Goal: Task Accomplishment & Management: Manage account settings

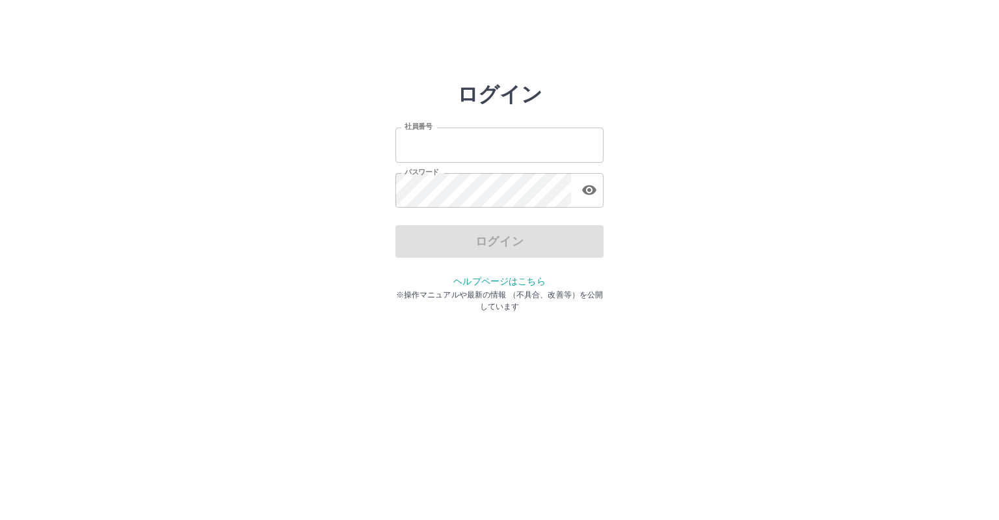
type input "*******"
click at [494, 245] on div "ログイン" at bounding box center [500, 241] width 208 height 33
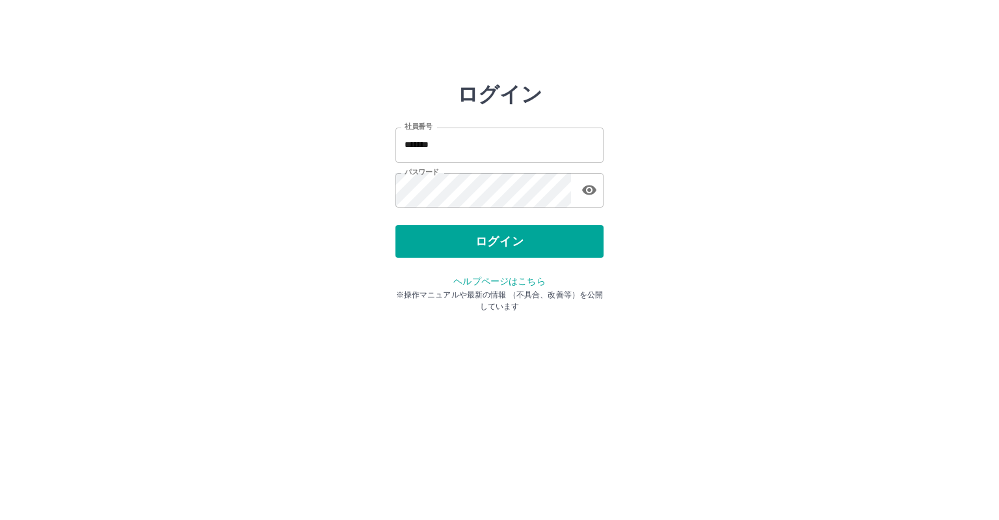
click at [494, 245] on button "ログイン" at bounding box center [500, 241] width 208 height 33
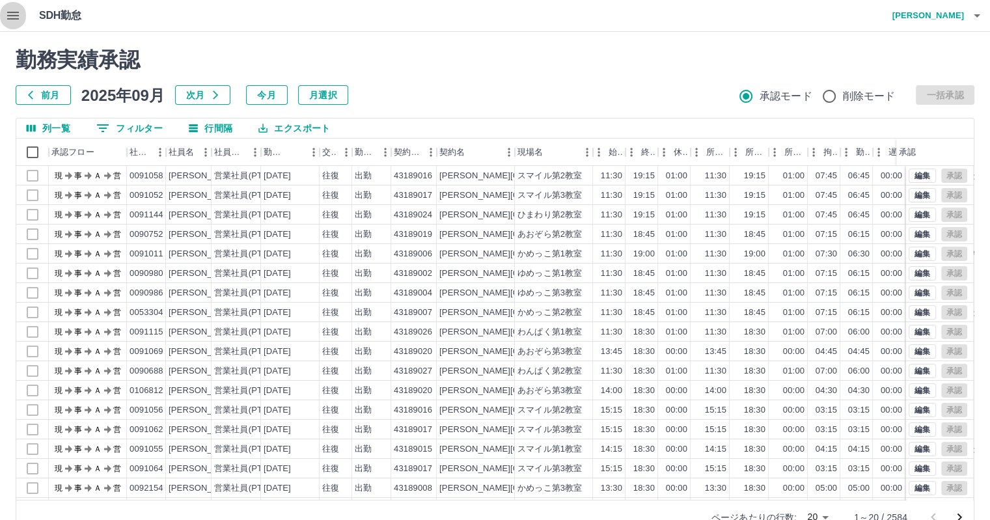
click at [10, 15] on icon "button" at bounding box center [13, 16] width 12 height 8
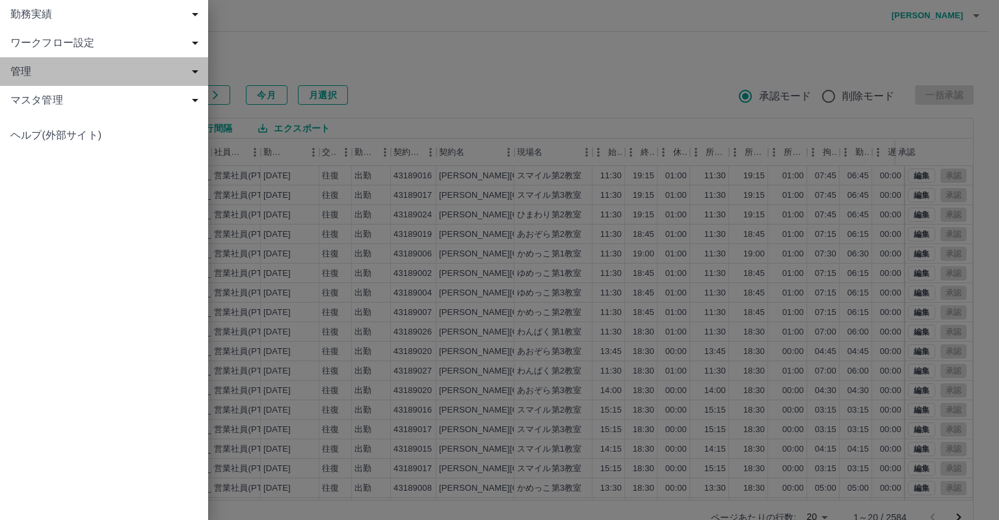
click at [117, 65] on span "管理" at bounding box center [106, 72] width 193 height 16
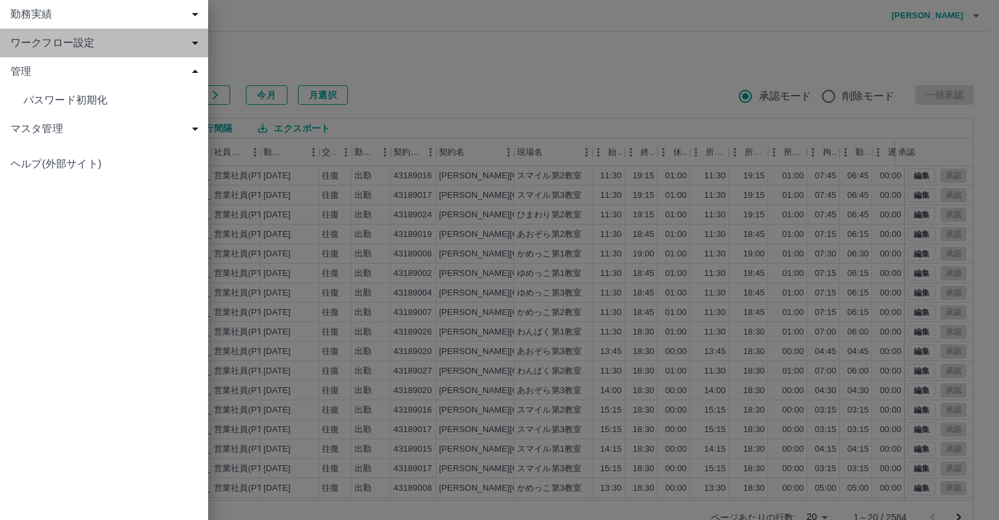
click at [126, 41] on span "ワークフロー設定" at bounding box center [106, 43] width 193 height 16
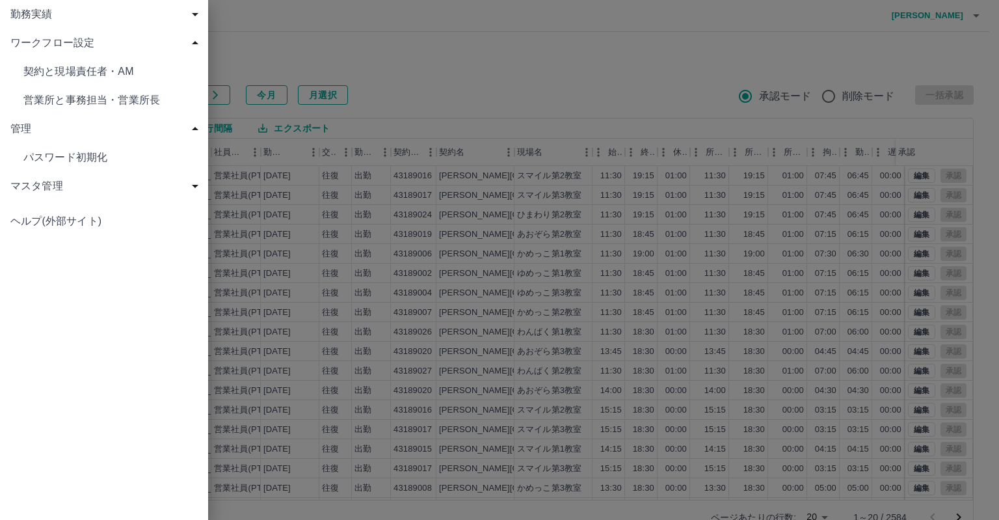
click at [126, 181] on span "マスタ管理" at bounding box center [106, 186] width 193 height 16
click at [145, 18] on span "勤務実績" at bounding box center [106, 15] width 193 height 16
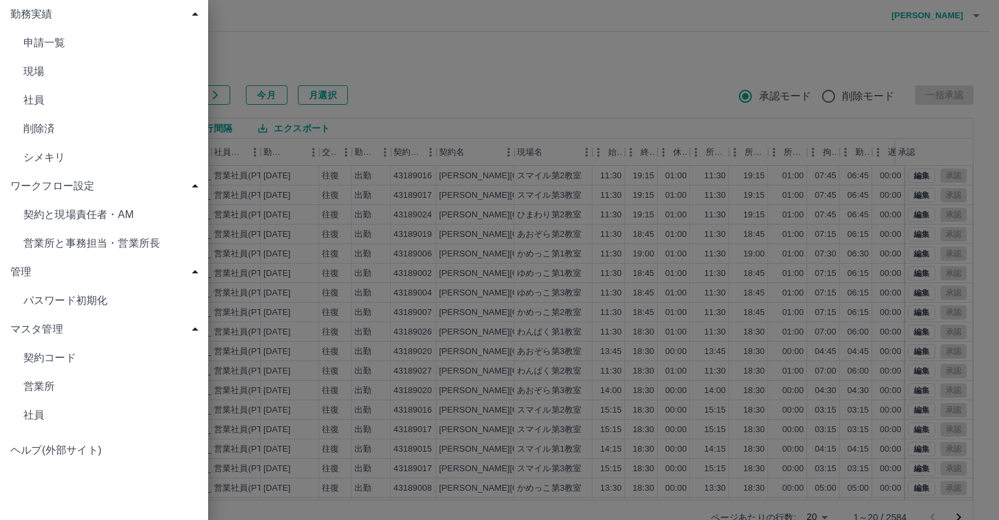
click at [145, 18] on span "勤務実績" at bounding box center [106, 15] width 193 height 16
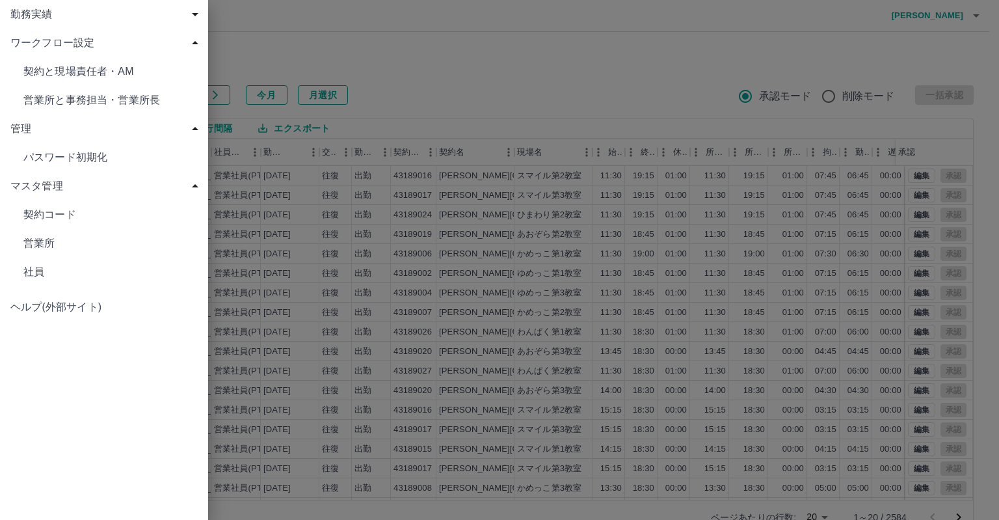
click at [165, 10] on span "勤務実績" at bounding box center [106, 15] width 193 height 16
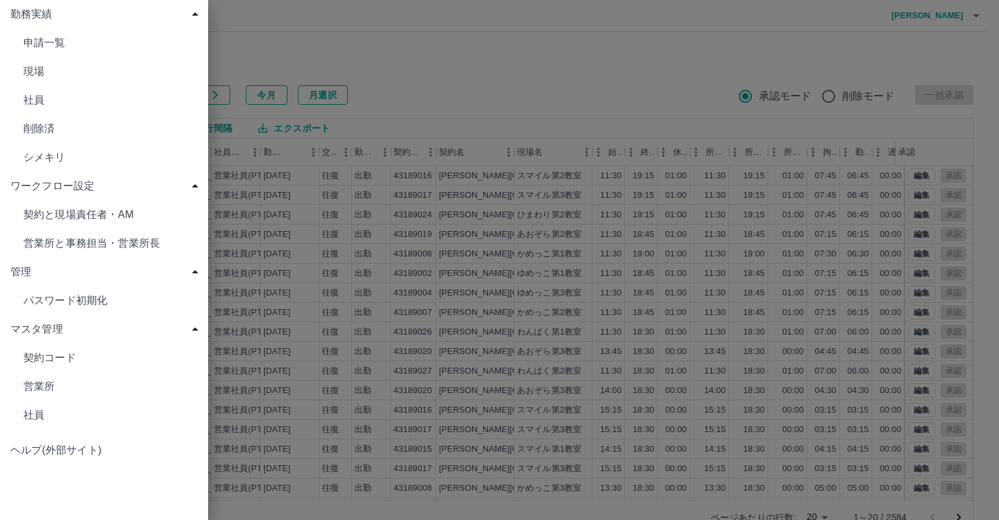
click at [147, 156] on span "シメキリ" at bounding box center [110, 158] width 174 height 16
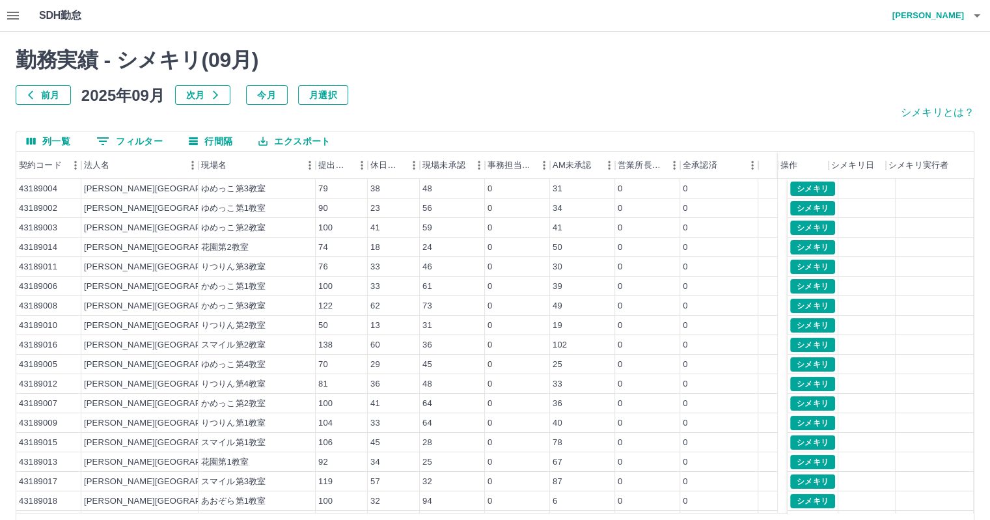
scroll to position [56, 0]
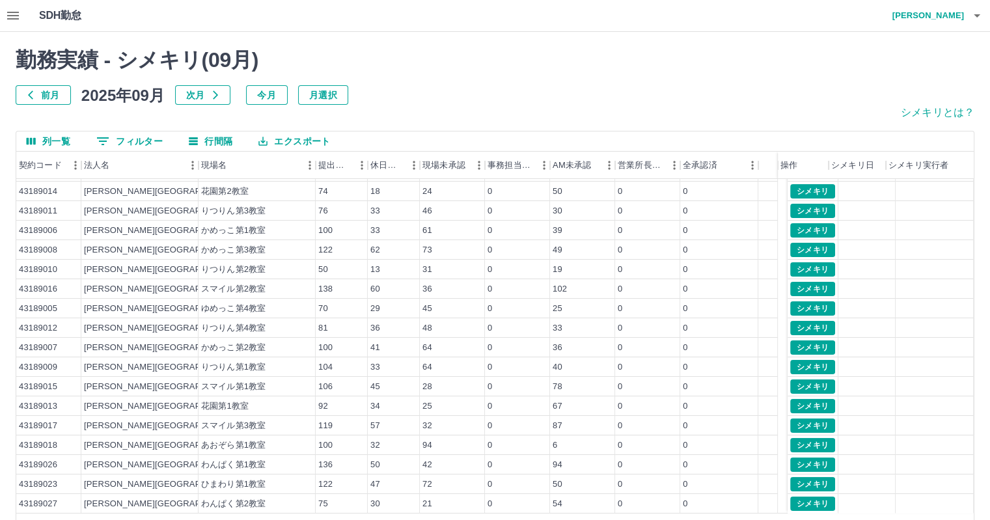
click at [17, 15] on icon "button" at bounding box center [13, 16] width 12 height 8
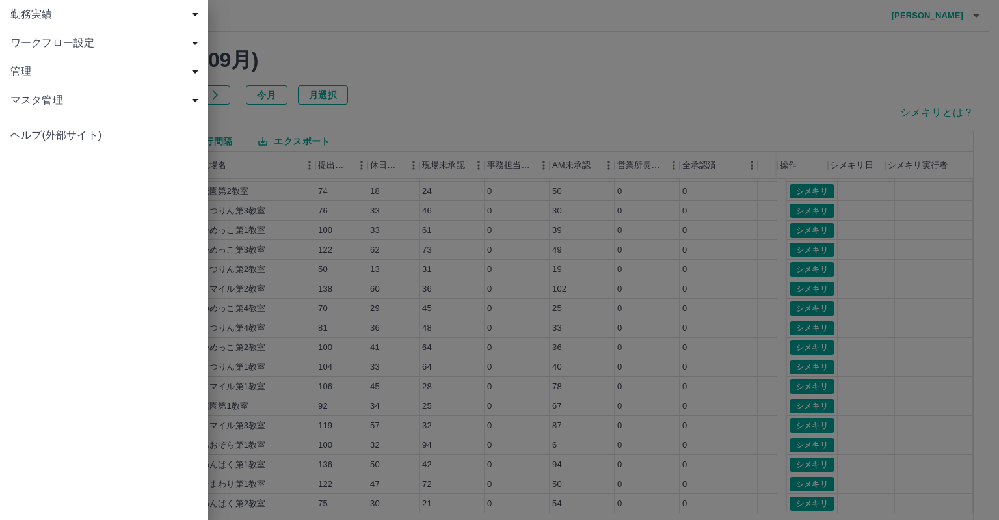
click at [94, 15] on span "勤務実績" at bounding box center [106, 15] width 193 height 16
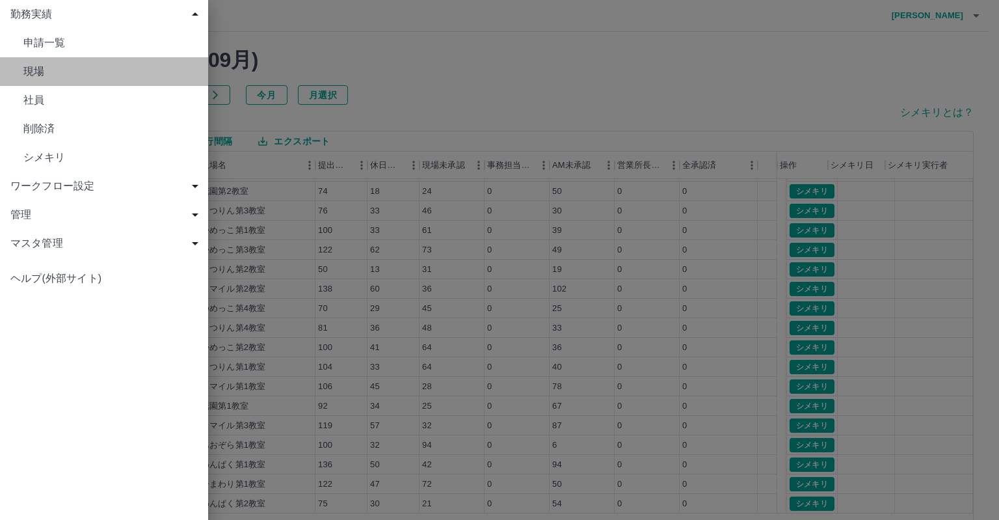
click at [66, 74] on span "現場" at bounding box center [110, 72] width 174 height 16
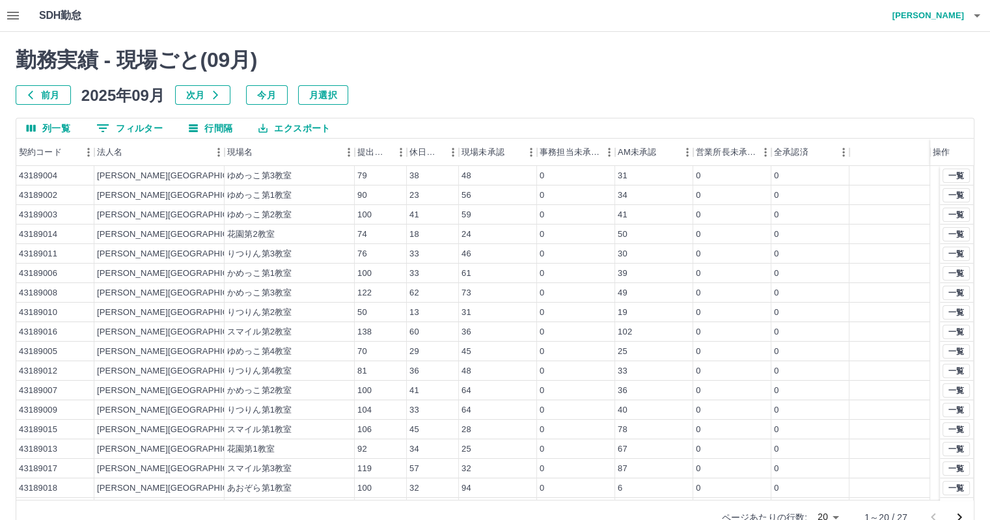
click at [17, 18] on icon "button" at bounding box center [13, 16] width 16 height 16
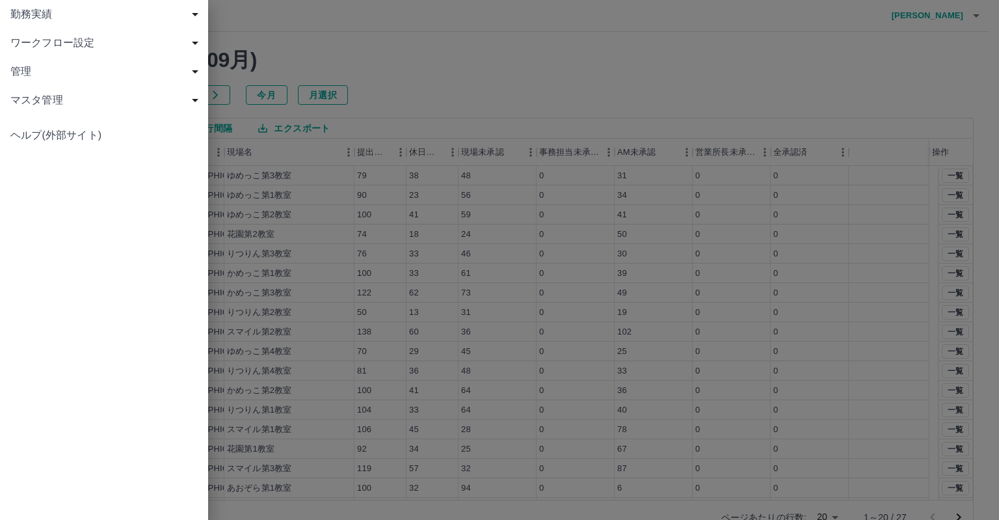
click at [244, 29] on div at bounding box center [499, 260] width 999 height 520
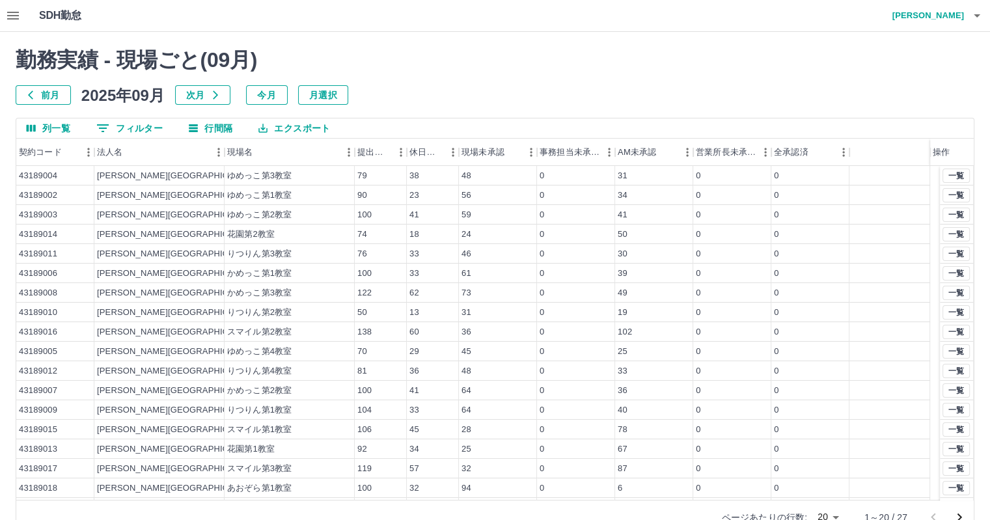
click at [73, 20] on h1 "SDH勤怠" at bounding box center [81, 15] width 85 height 31
click at [954, 16] on h4 "[PERSON_NAME]" at bounding box center [925, 15] width 78 height 31
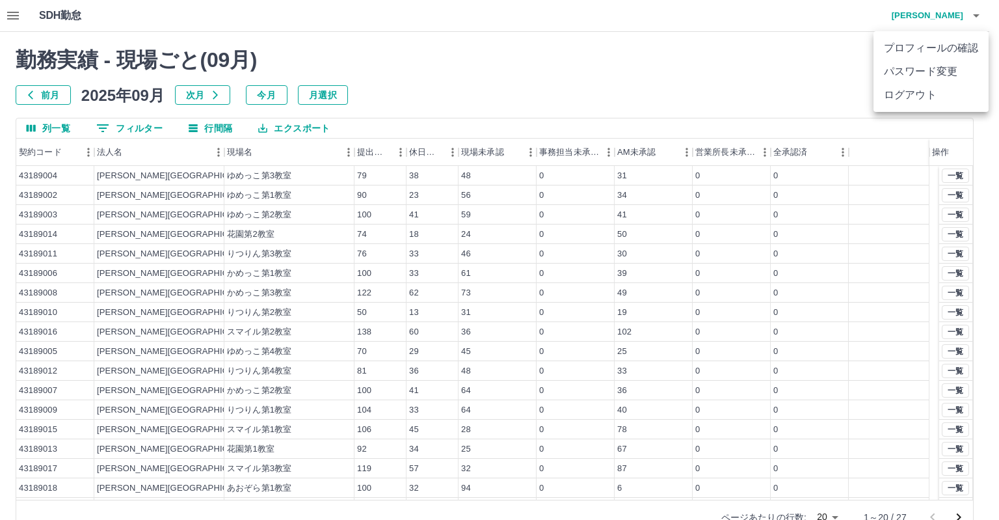
click at [974, 15] on div at bounding box center [499, 260] width 999 height 520
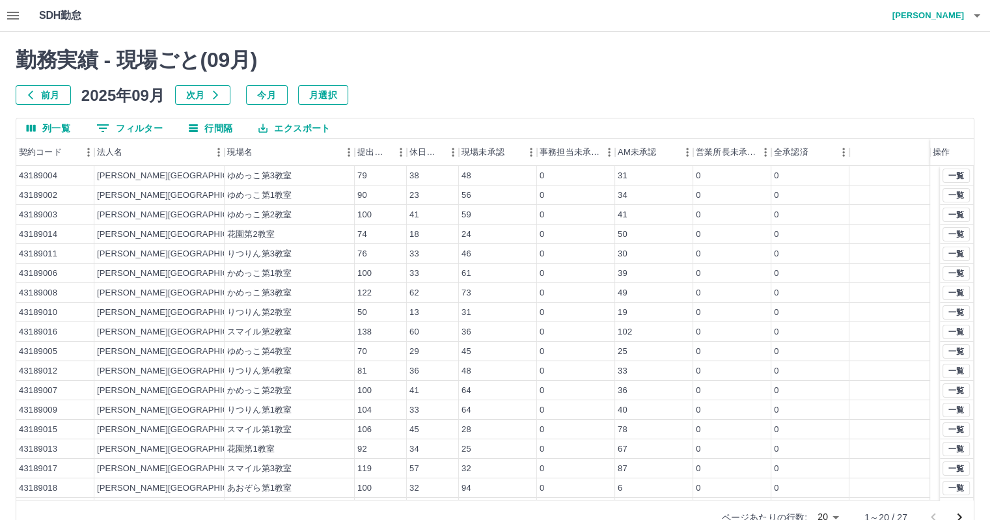
click at [975, 18] on icon "button" at bounding box center [977, 16] width 16 height 16
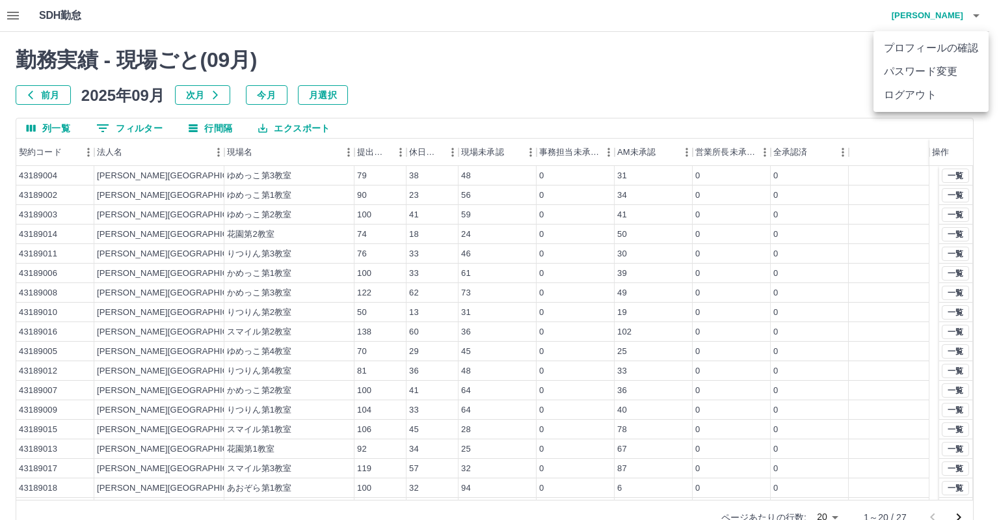
click at [975, 18] on div at bounding box center [499, 260] width 999 height 520
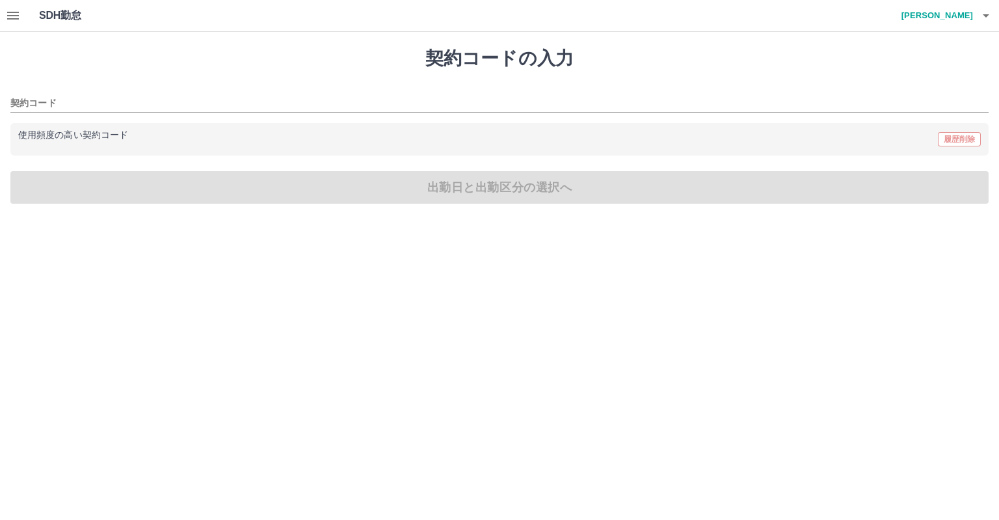
click at [297, 124] on div "使用頻度の高い契約コード 履歴削除" at bounding box center [499, 139] width 979 height 33
click at [16, 12] on icon "button" at bounding box center [13, 16] width 12 height 8
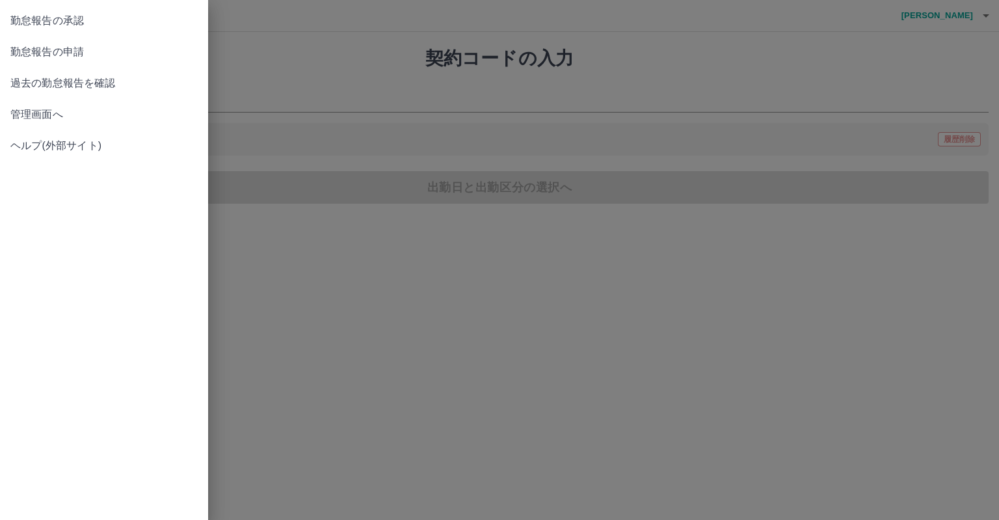
click at [79, 109] on span "管理画面へ" at bounding box center [103, 115] width 187 height 16
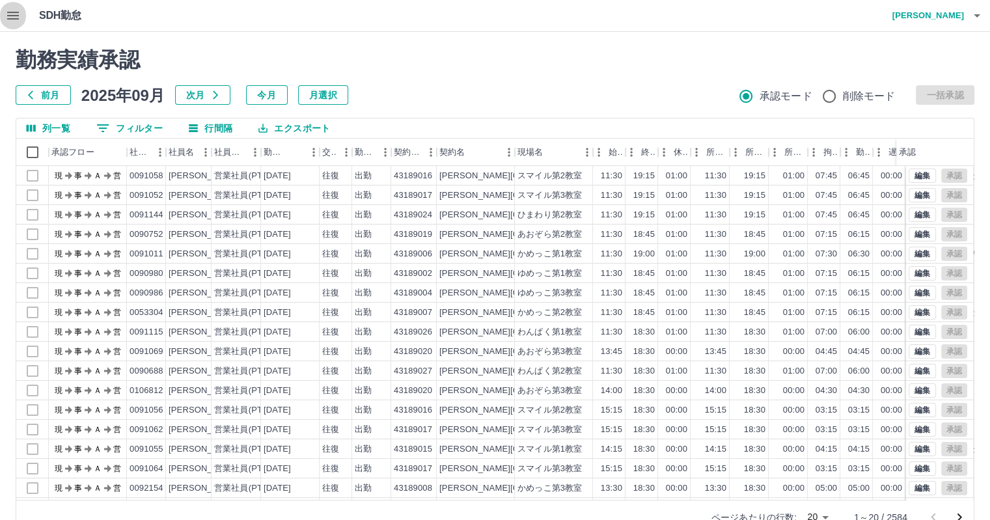
click at [16, 12] on icon "button" at bounding box center [13, 16] width 12 height 8
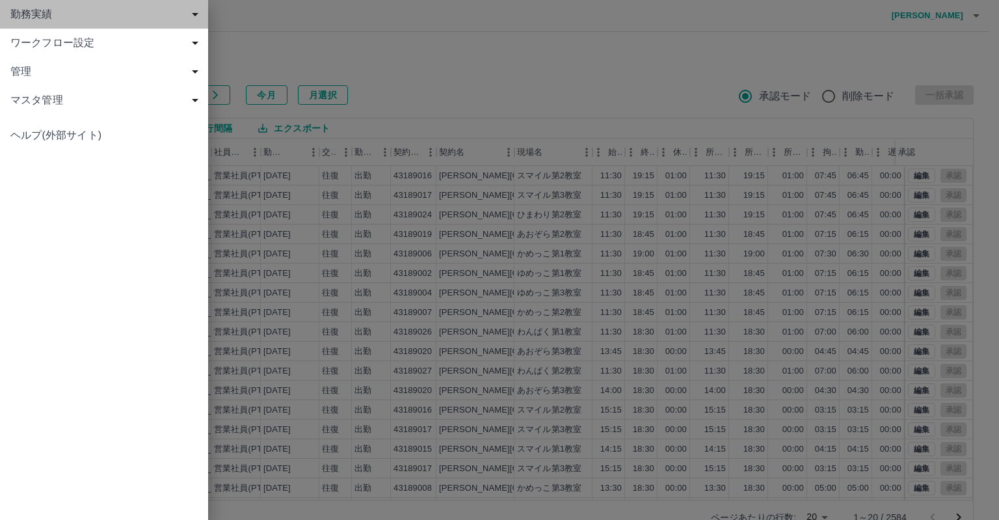
click at [36, 22] on div "勤務実績" at bounding box center [104, 14] width 208 height 29
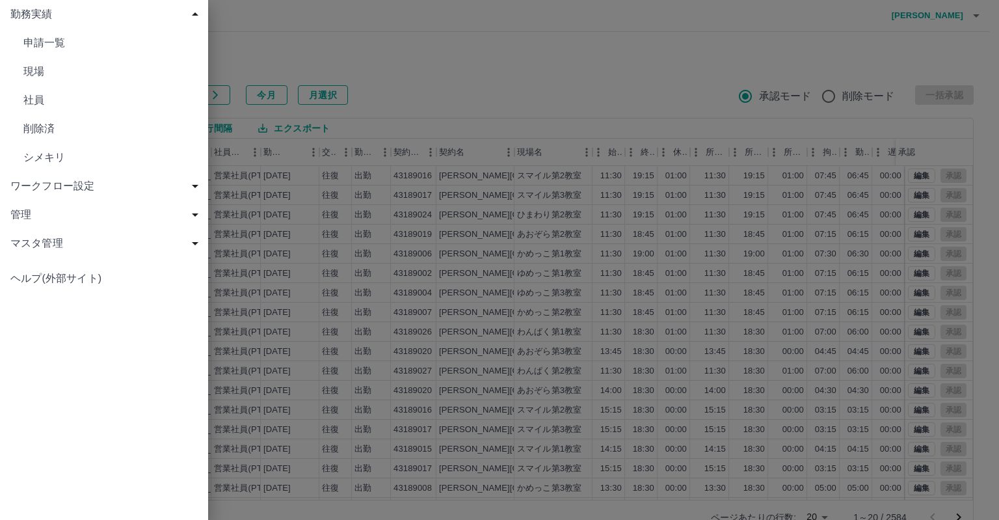
click at [77, 147] on link "シメキリ" at bounding box center [104, 157] width 208 height 29
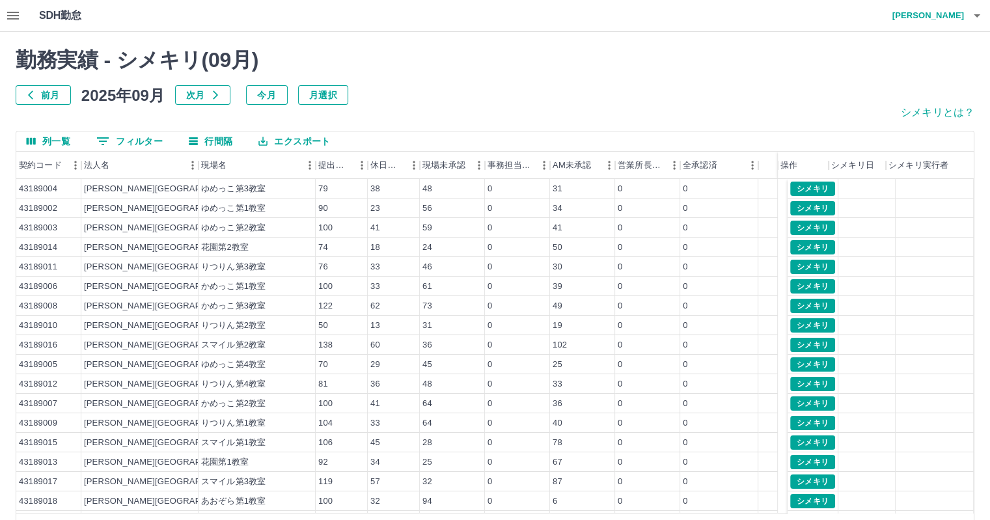
click at [55, 100] on button "前月" at bounding box center [43, 95] width 55 height 20
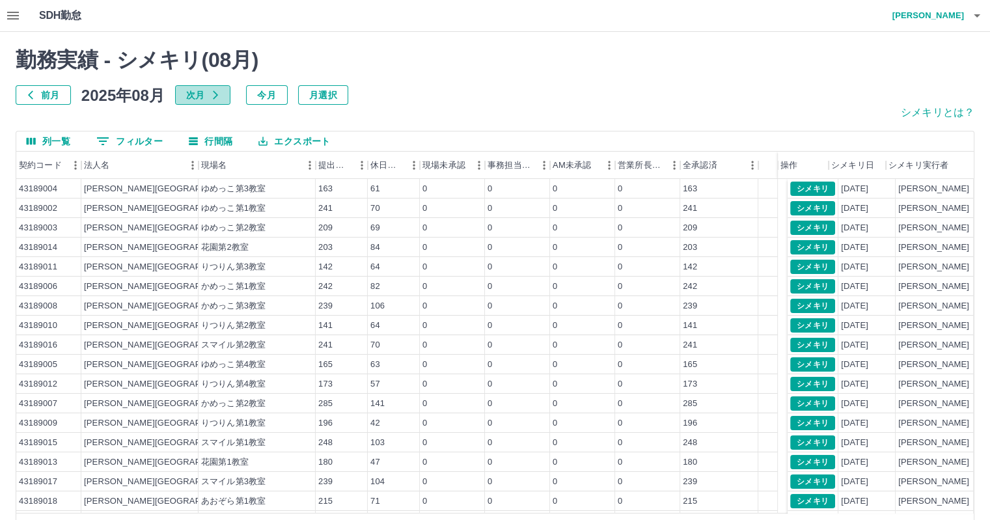
click at [206, 96] on button "次月" at bounding box center [202, 95] width 55 height 20
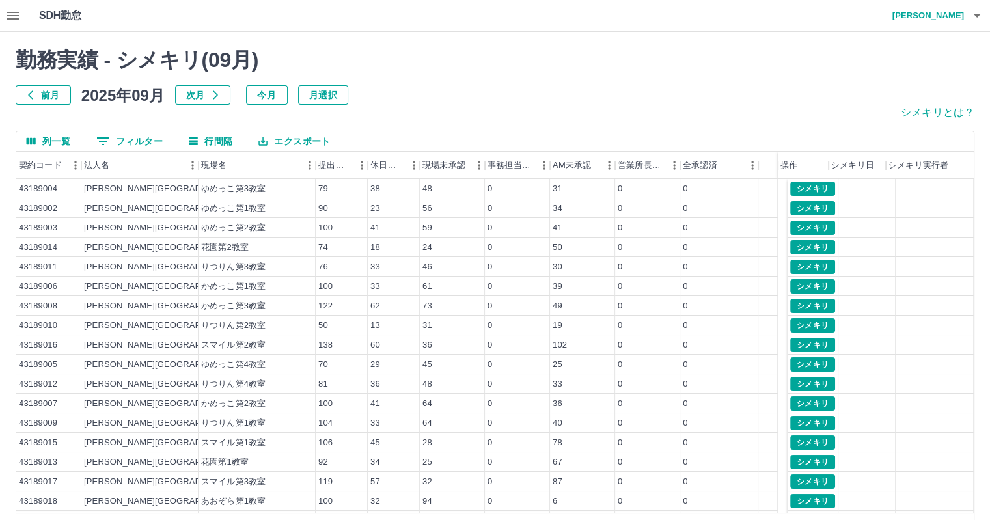
click at [49, 96] on button "前月" at bounding box center [43, 95] width 55 height 20
